Goal: Check status: Check status

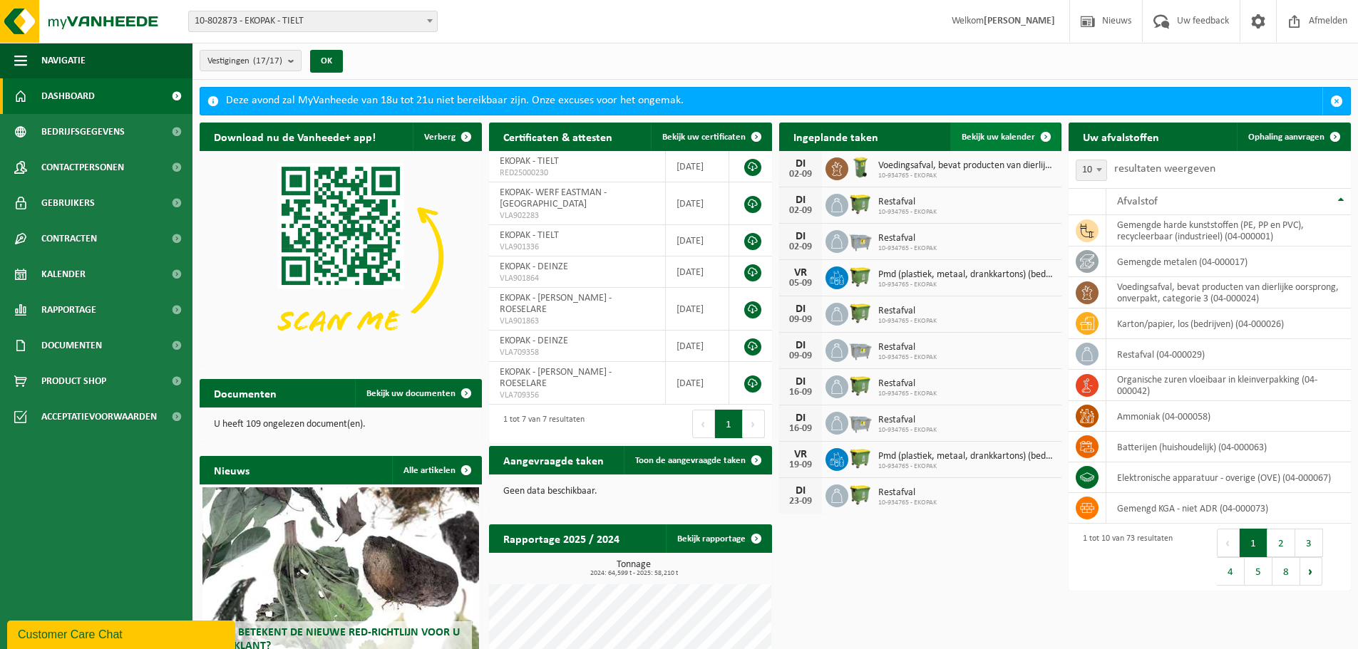
click at [985, 138] on span "Bekijk uw kalender" at bounding box center [997, 137] width 73 height 9
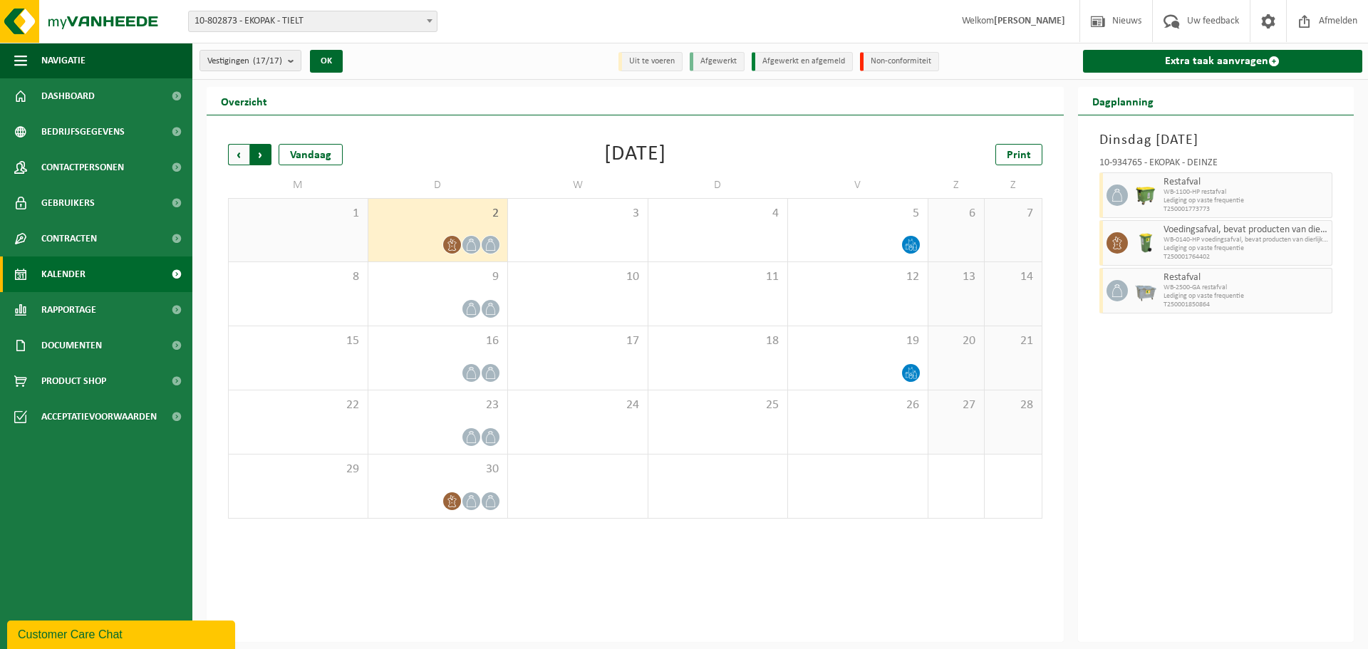
click at [239, 160] on span "Vorige" at bounding box center [238, 154] width 21 height 21
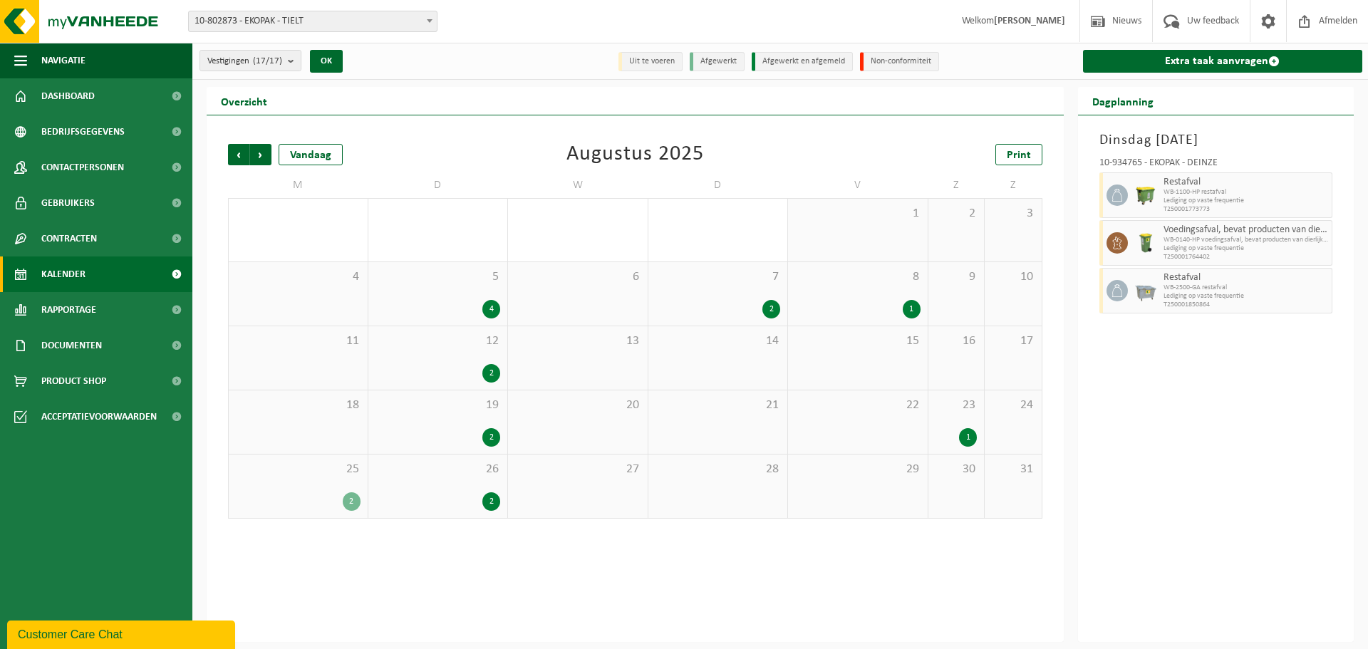
click at [494, 498] on div "2" at bounding box center [492, 501] width 18 height 19
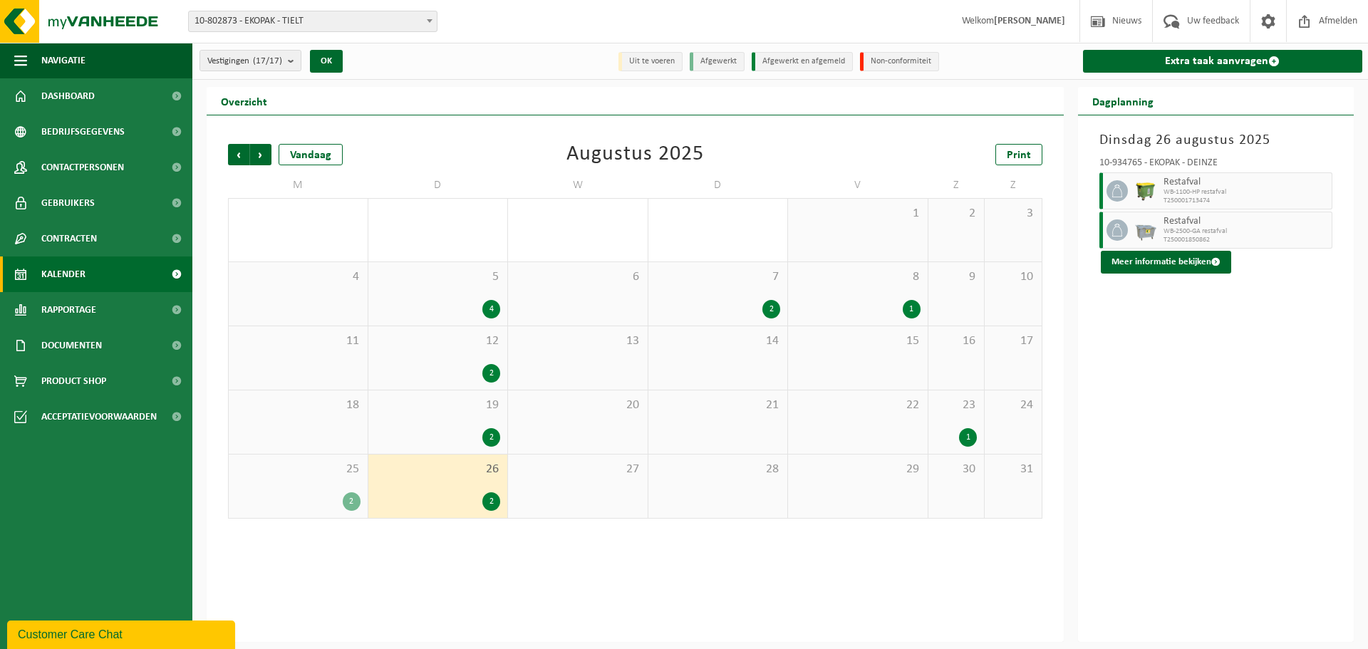
click at [495, 435] on div "2" at bounding box center [492, 437] width 18 height 19
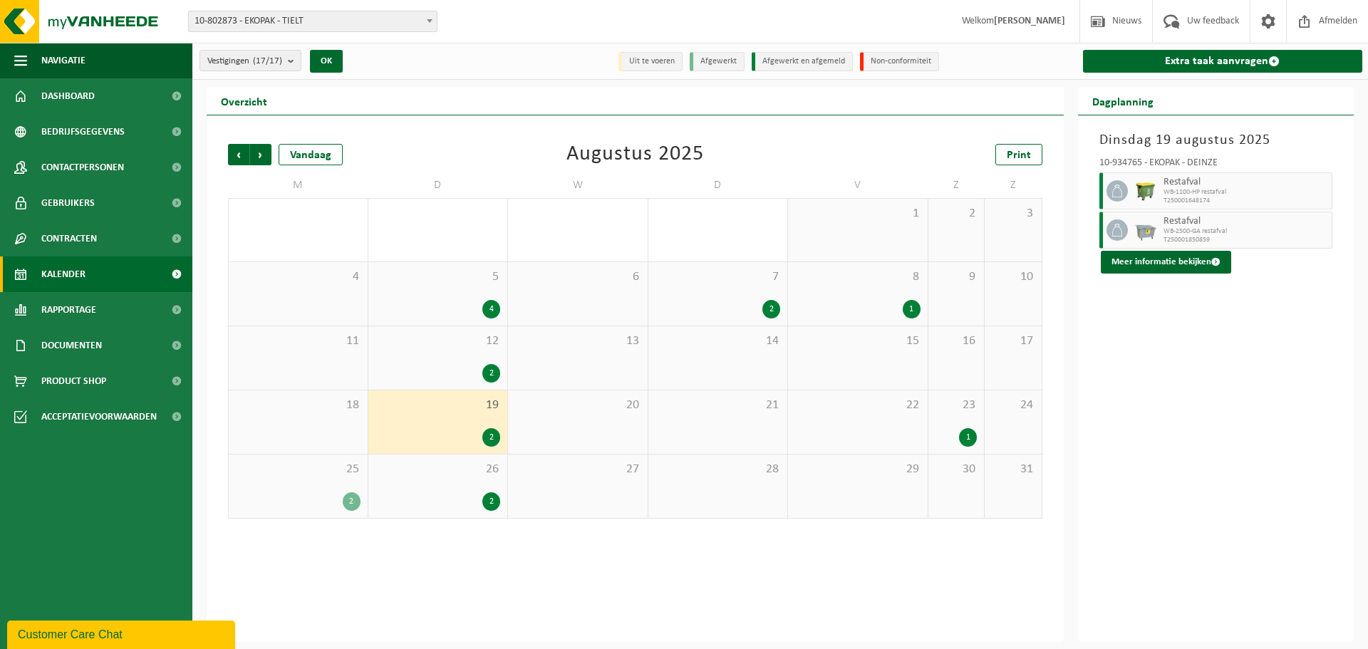
click at [492, 373] on div "2" at bounding box center [492, 373] width 18 height 19
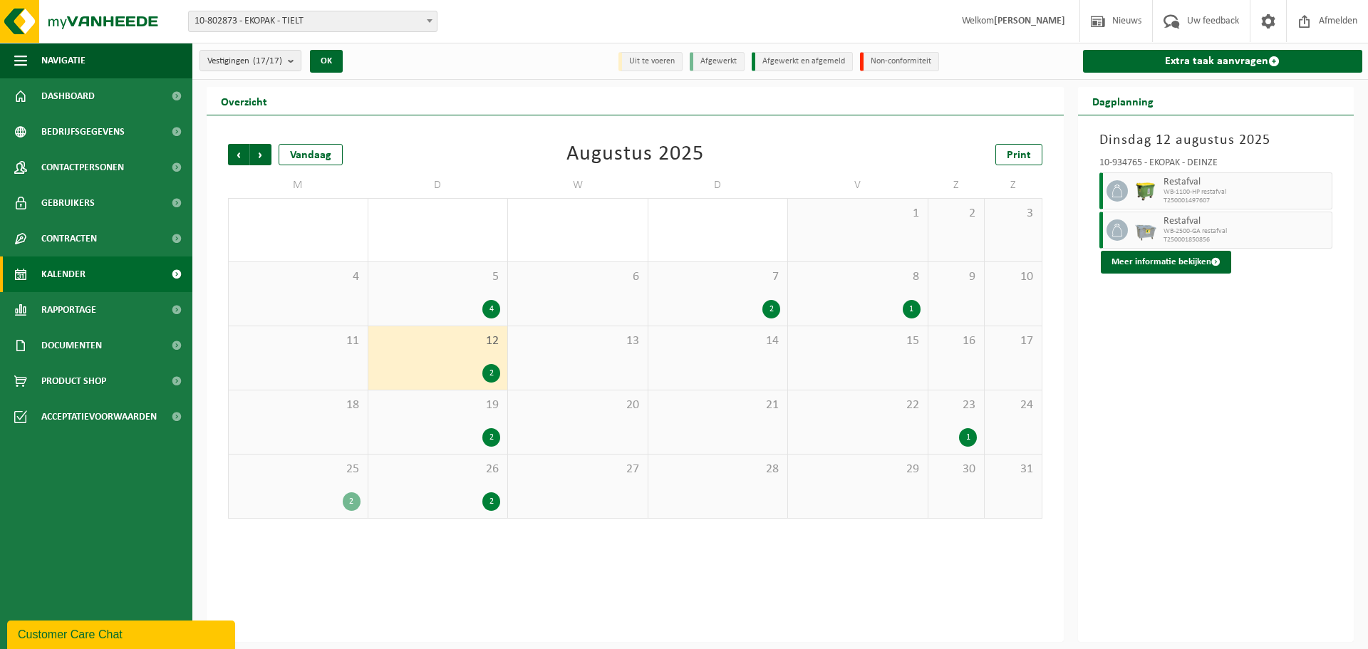
click at [495, 312] on div "4" at bounding box center [492, 309] width 18 height 19
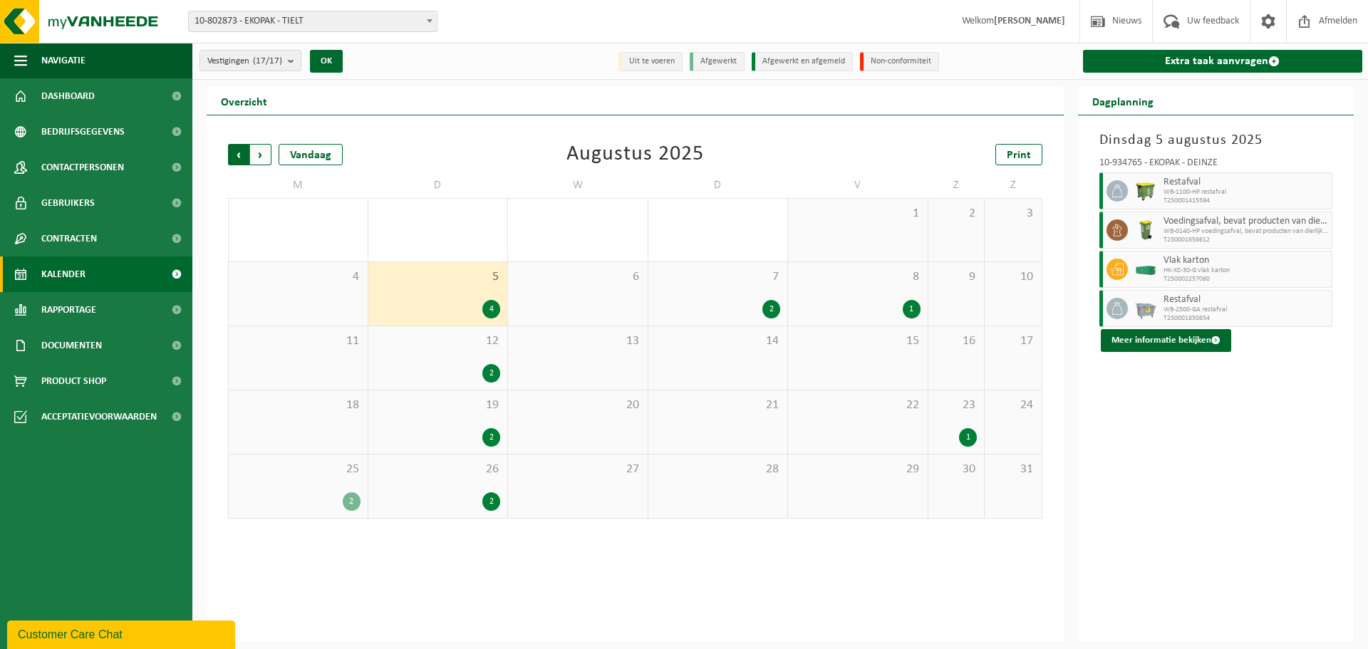
click at [264, 151] on span "Volgende" at bounding box center [260, 154] width 21 height 21
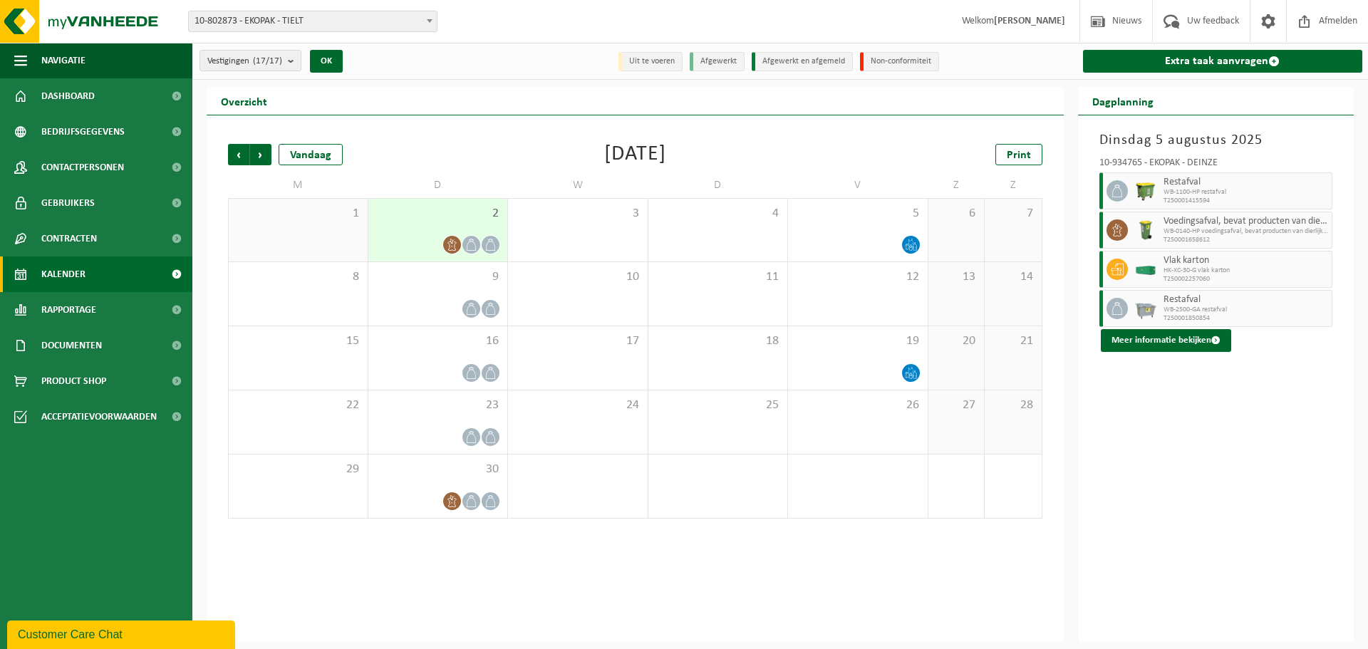
click at [264, 151] on span "Volgende" at bounding box center [260, 154] width 21 height 21
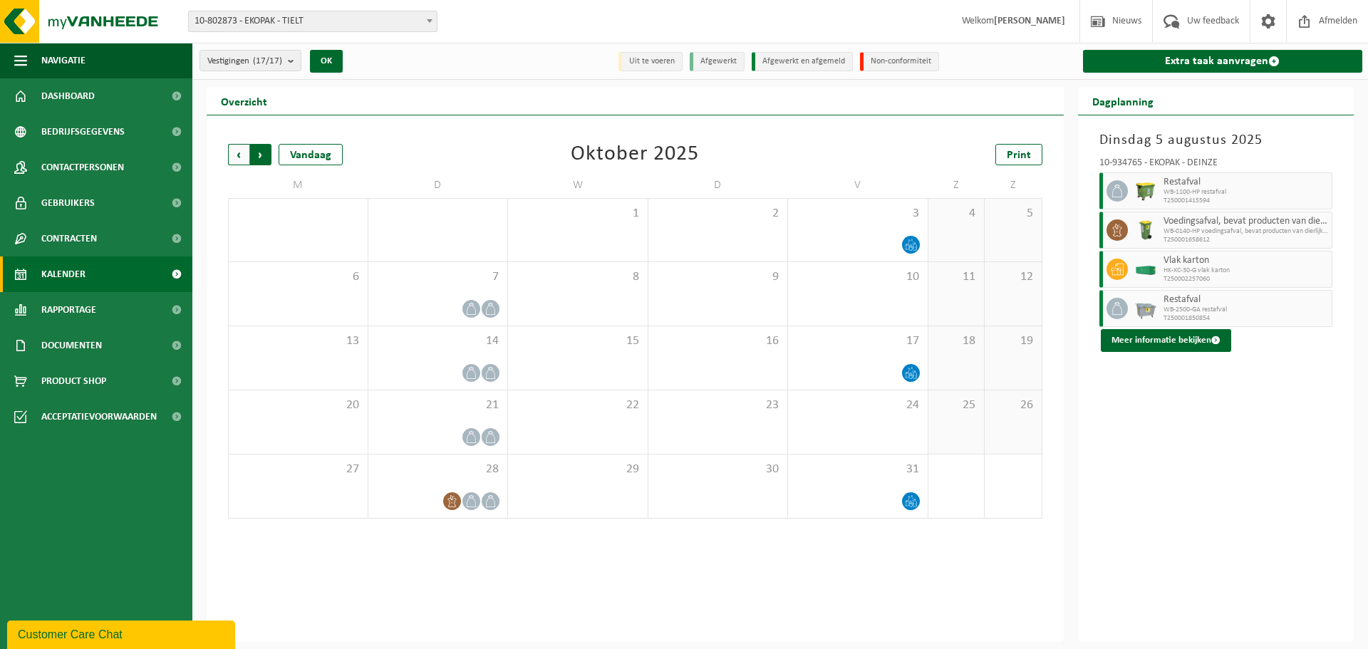
click at [238, 158] on span "Vorige" at bounding box center [238, 154] width 21 height 21
